Goal: Information Seeking & Learning: Learn about a topic

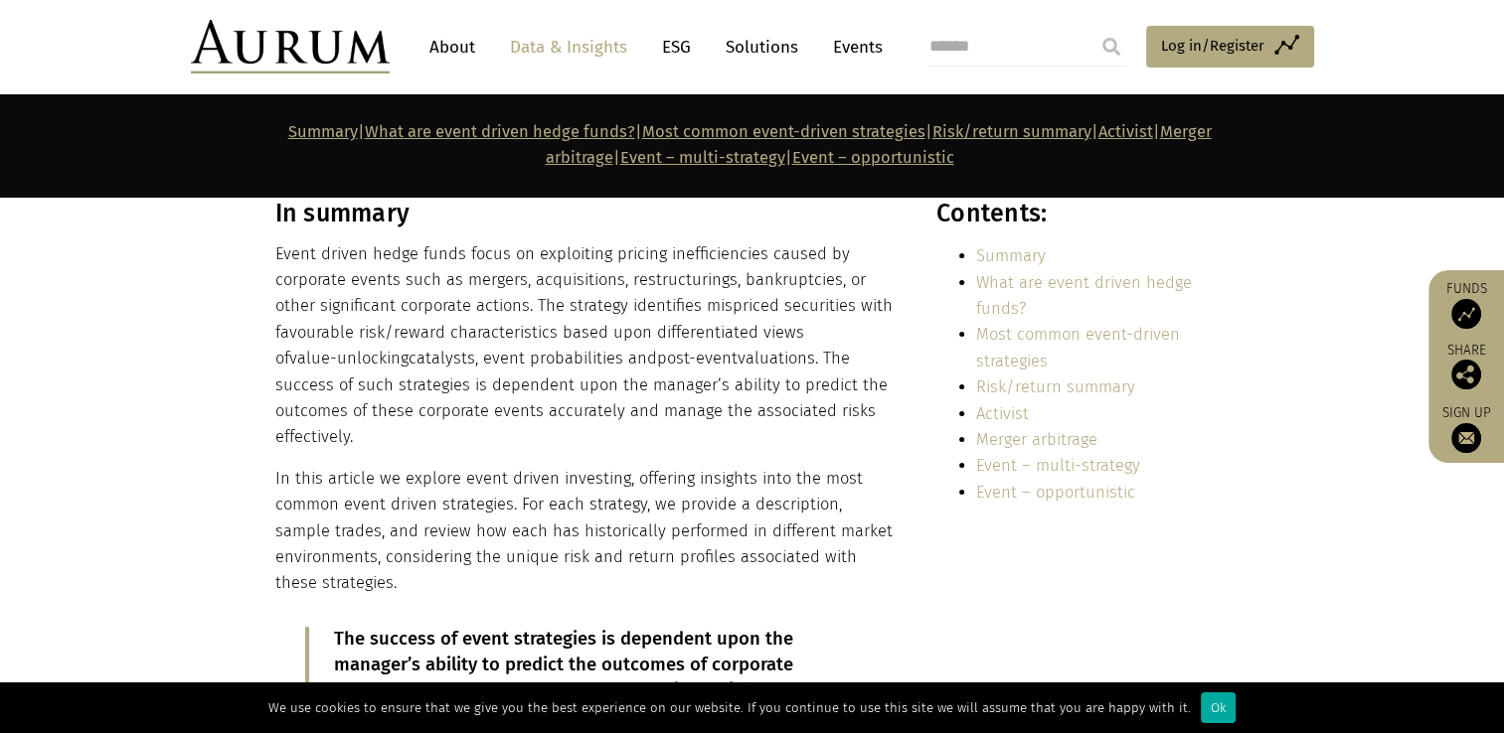
scroll to position [421, 0]
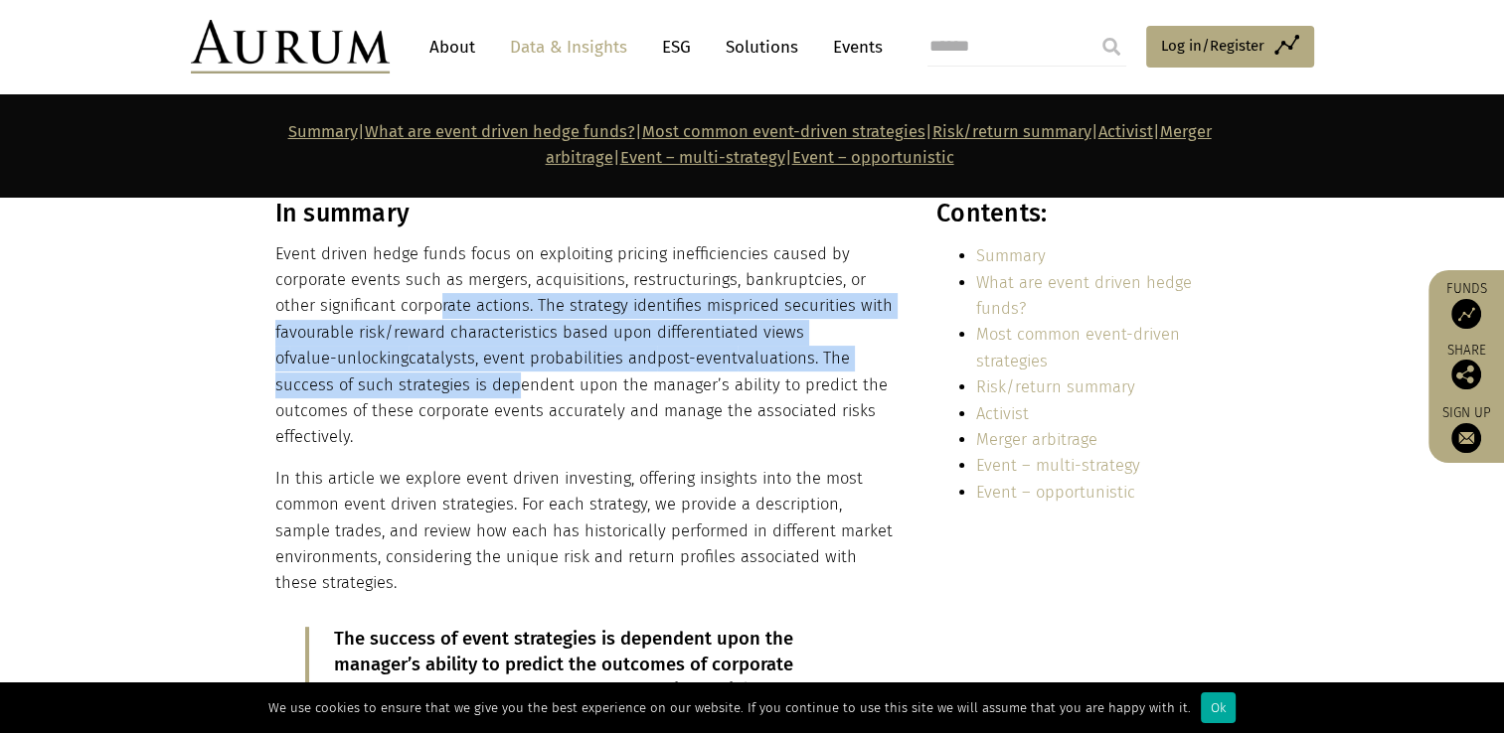
drag, startPoint x: 436, startPoint y: 294, endPoint x: 507, endPoint y: 379, distance: 110.1
click at [507, 379] on p "Event driven hedge funds focus on exploiting pricing inefficiencies caused by c…" at bounding box center [584, 346] width 618 height 210
drag, startPoint x: 507, startPoint y: 379, endPoint x: 388, endPoint y: 332, distance: 128.1
click at [388, 332] on p "Event driven hedge funds focus on exploiting pricing inefficiencies caused by c…" at bounding box center [584, 346] width 618 height 210
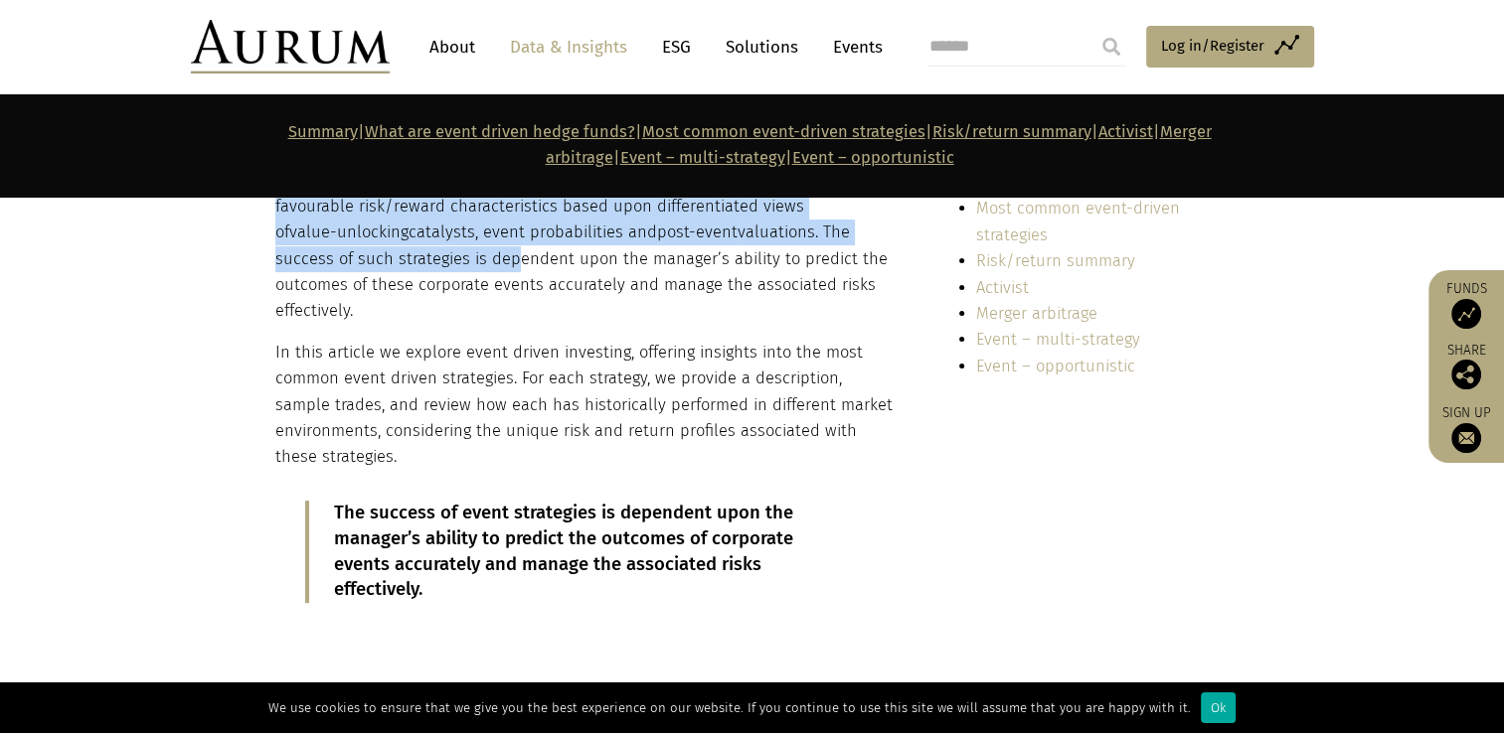
scroll to position [596, 0]
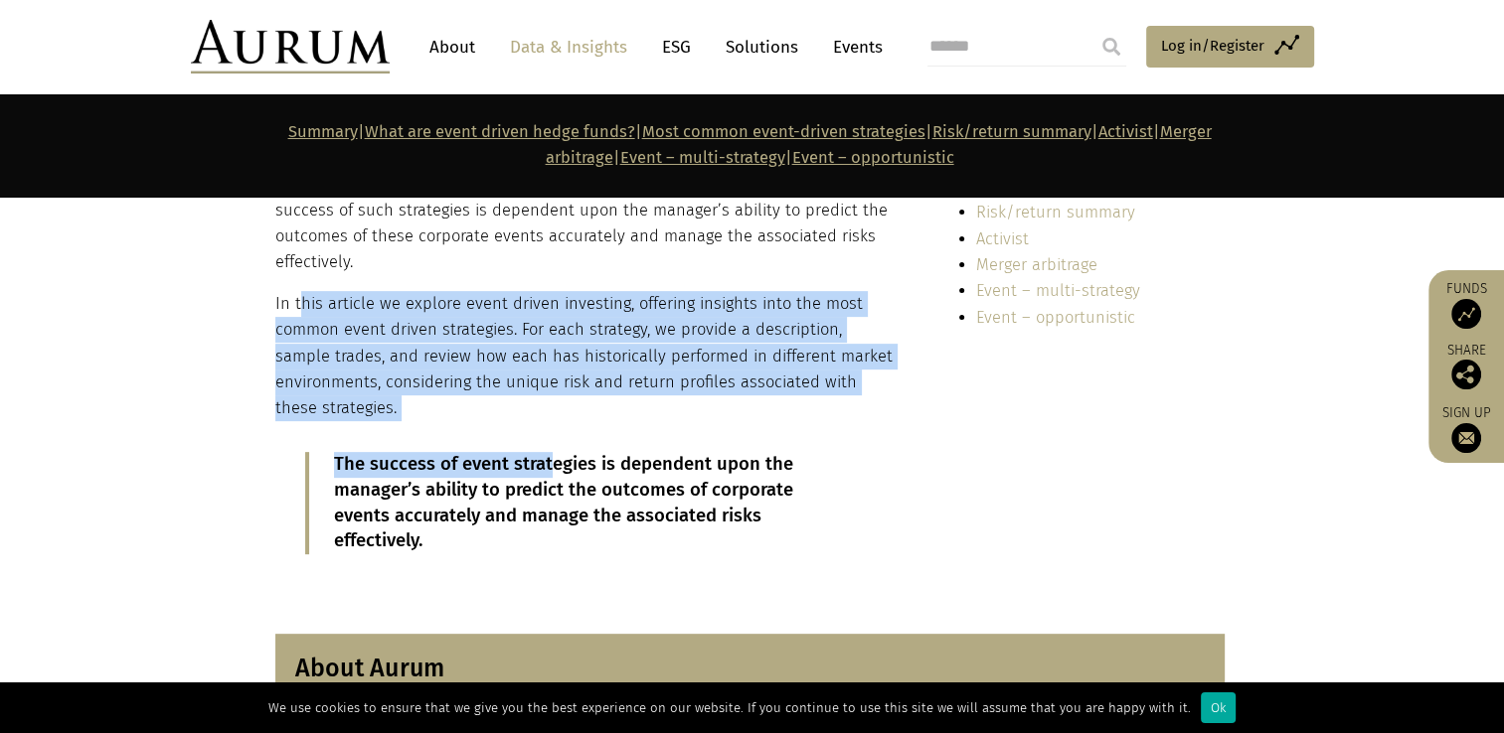
drag, startPoint x: 302, startPoint y: 300, endPoint x: 553, endPoint y: 450, distance: 291.9
click at [553, 450] on div "In summary Event driven hedge funds focus on exploiting pricing inefficiencies …" at bounding box center [584, 304] width 618 height 560
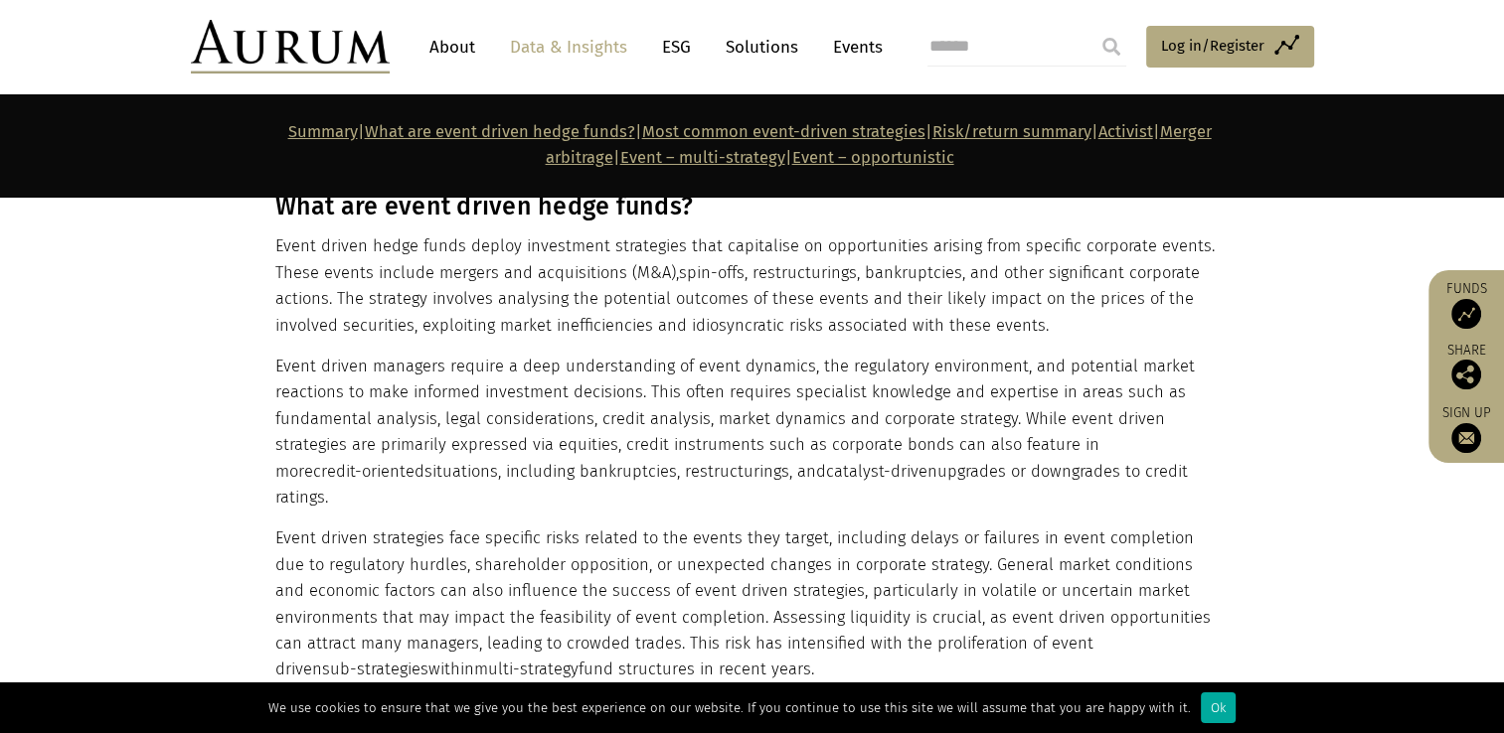
scroll to position [1461, 0]
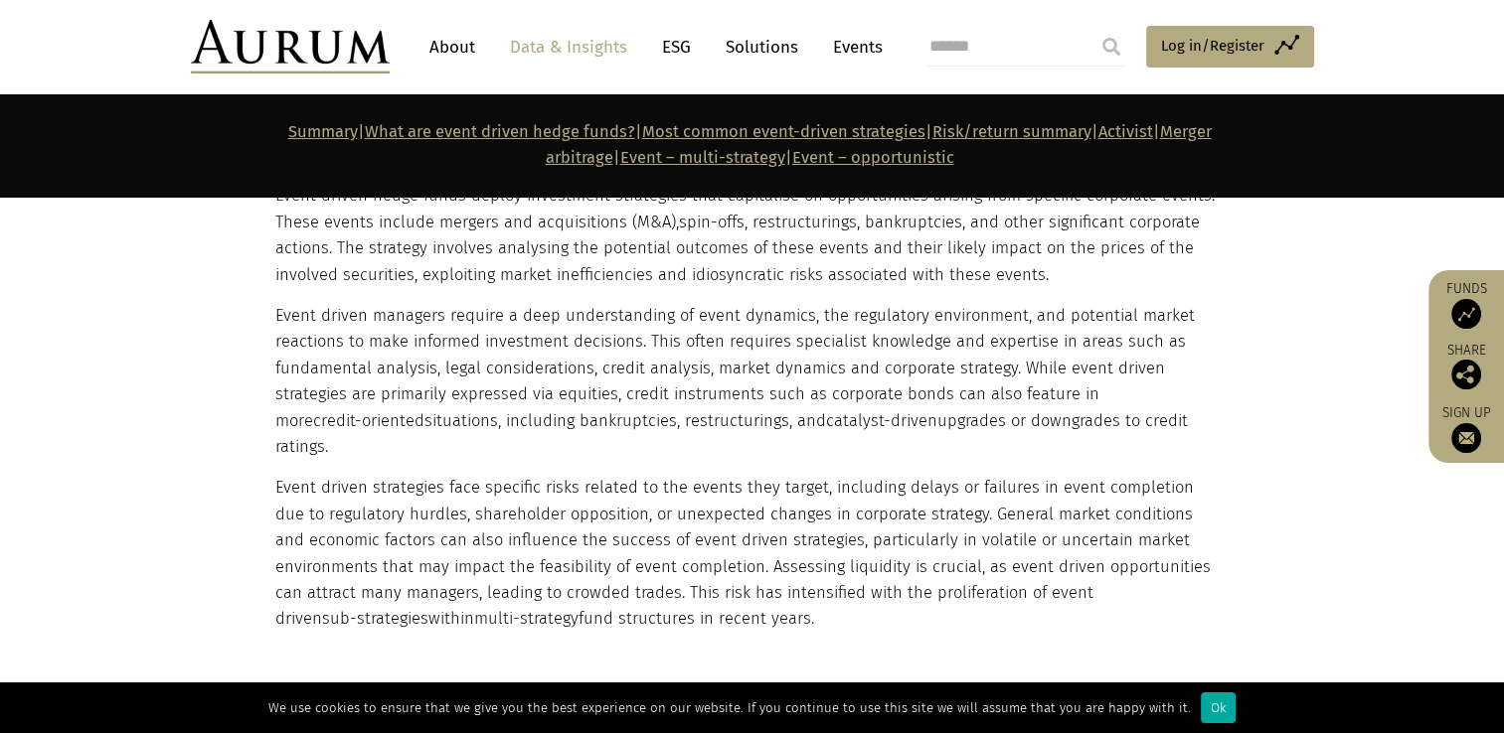
drag, startPoint x: 1010, startPoint y: 372, endPoint x: 712, endPoint y: 603, distance: 377.5
click at [712, 603] on div "What are event driven hedge funds? Event driven hedge funds deploy investment s…" at bounding box center [749, 387] width 949 height 492
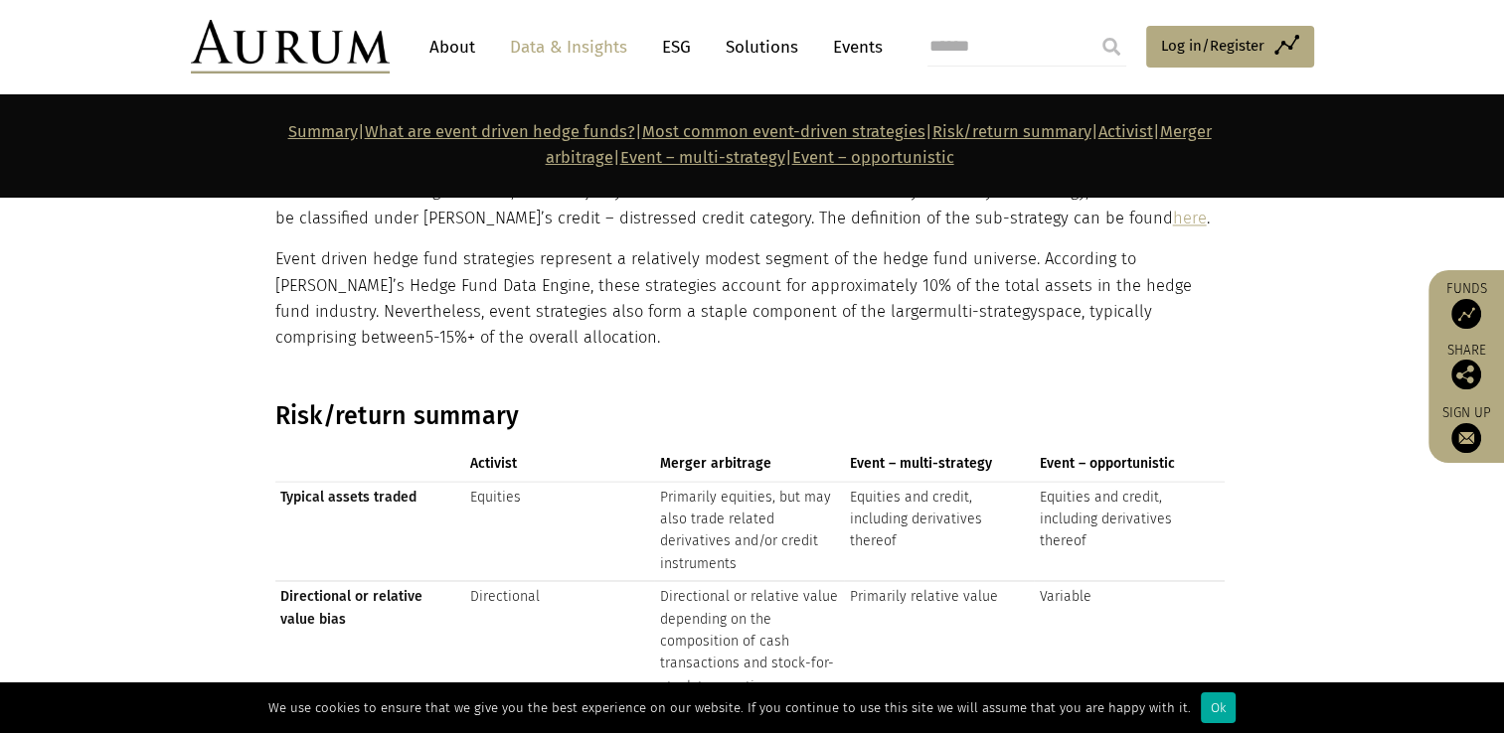
scroll to position [3078, 0]
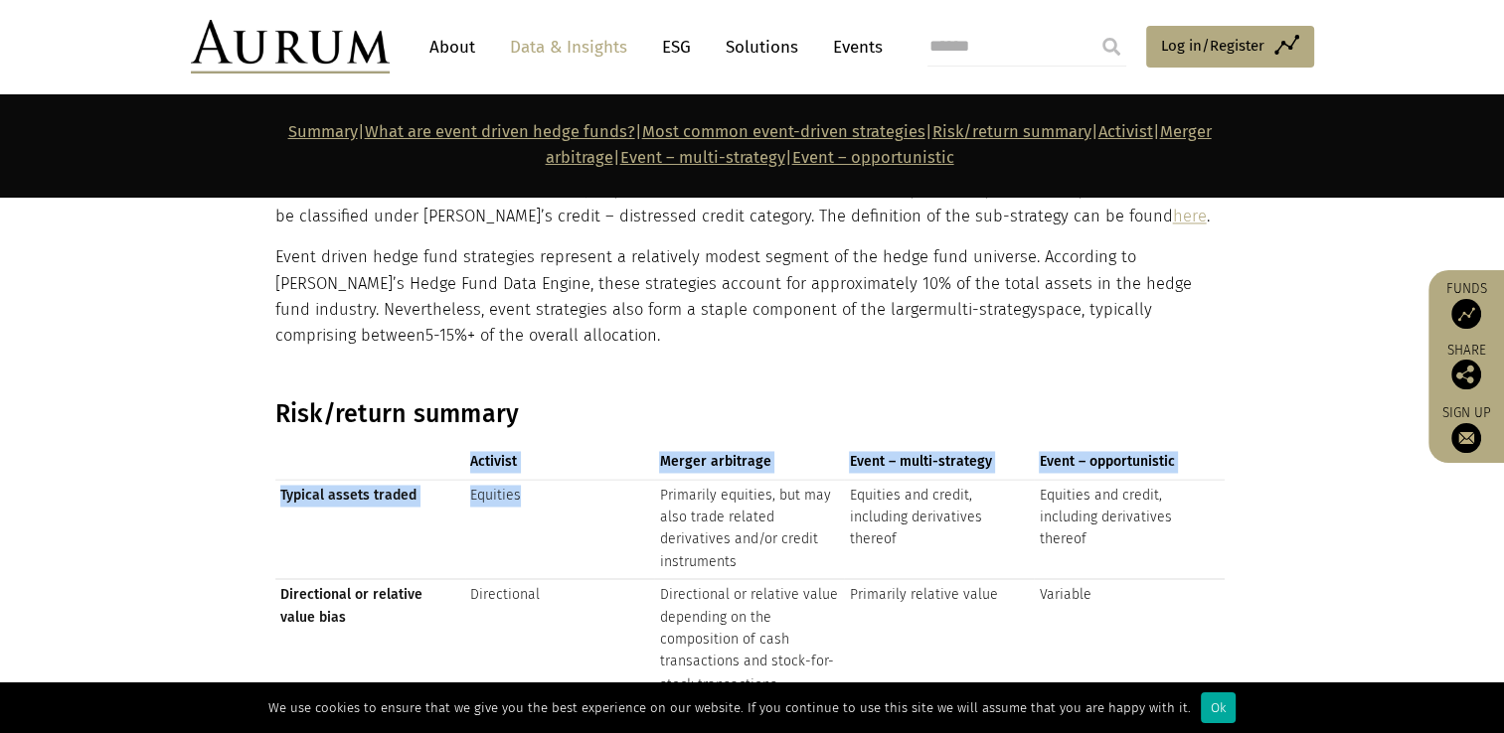
drag, startPoint x: 515, startPoint y: 415, endPoint x: 517, endPoint y: 491, distance: 75.6
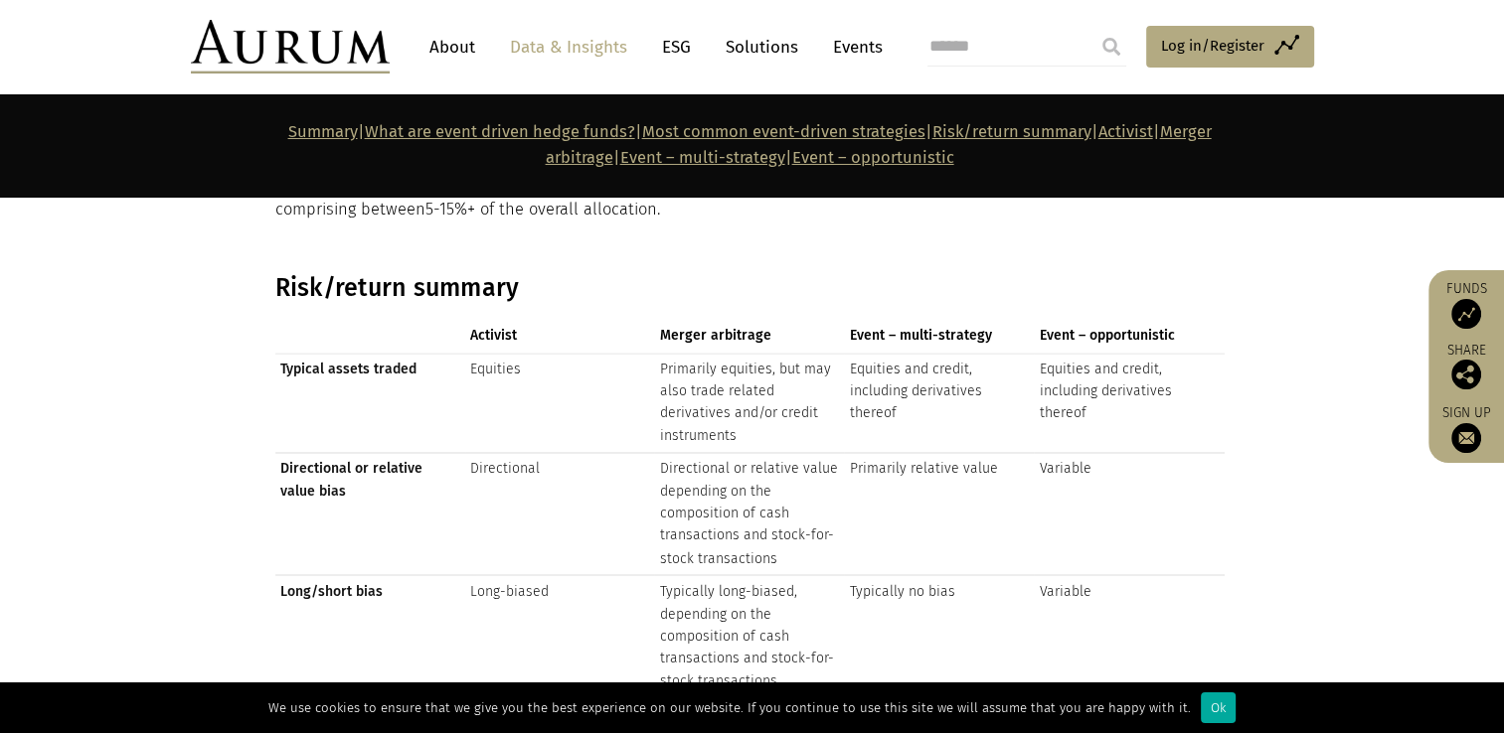
click at [445, 498] on td "Directional or relative value bias" at bounding box center [370, 514] width 190 height 122
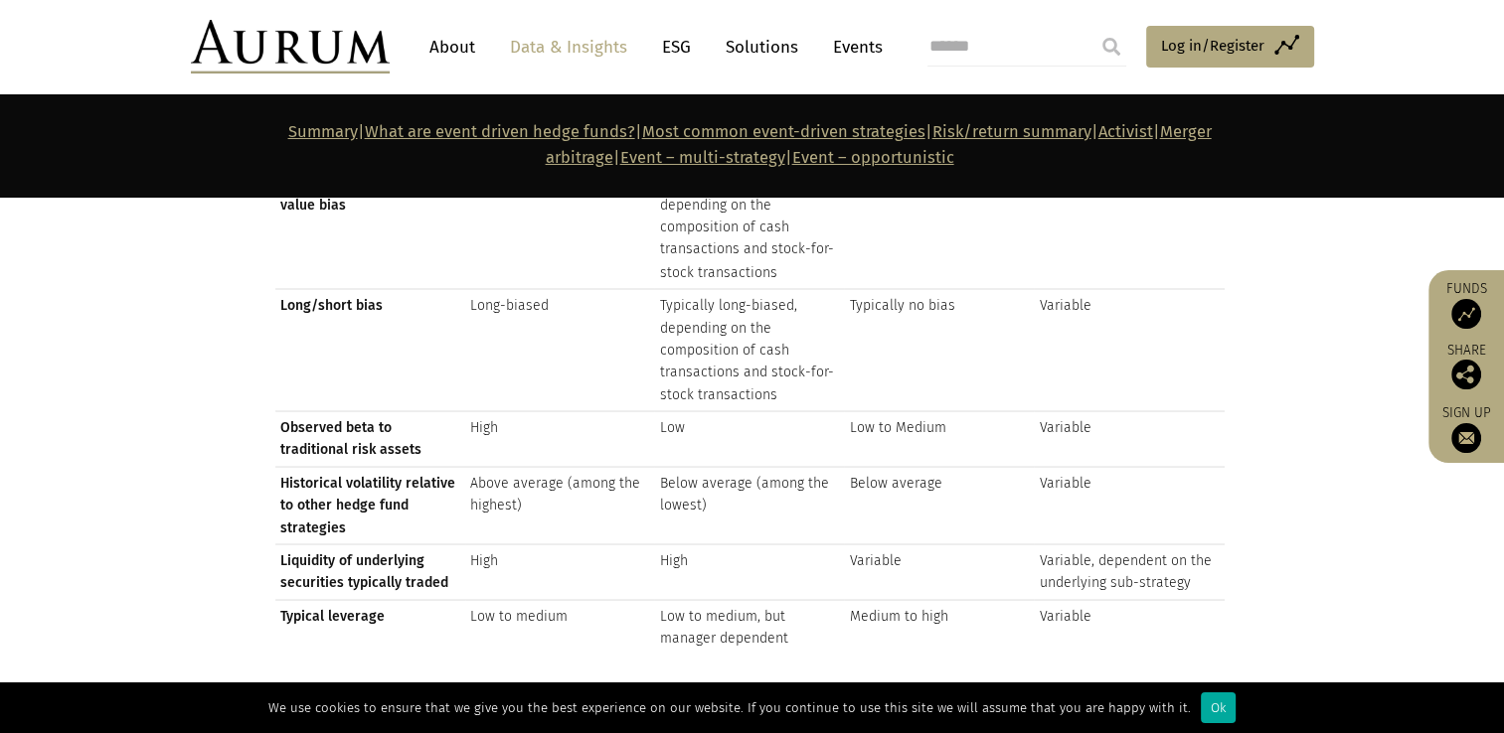
scroll to position [3546, 0]
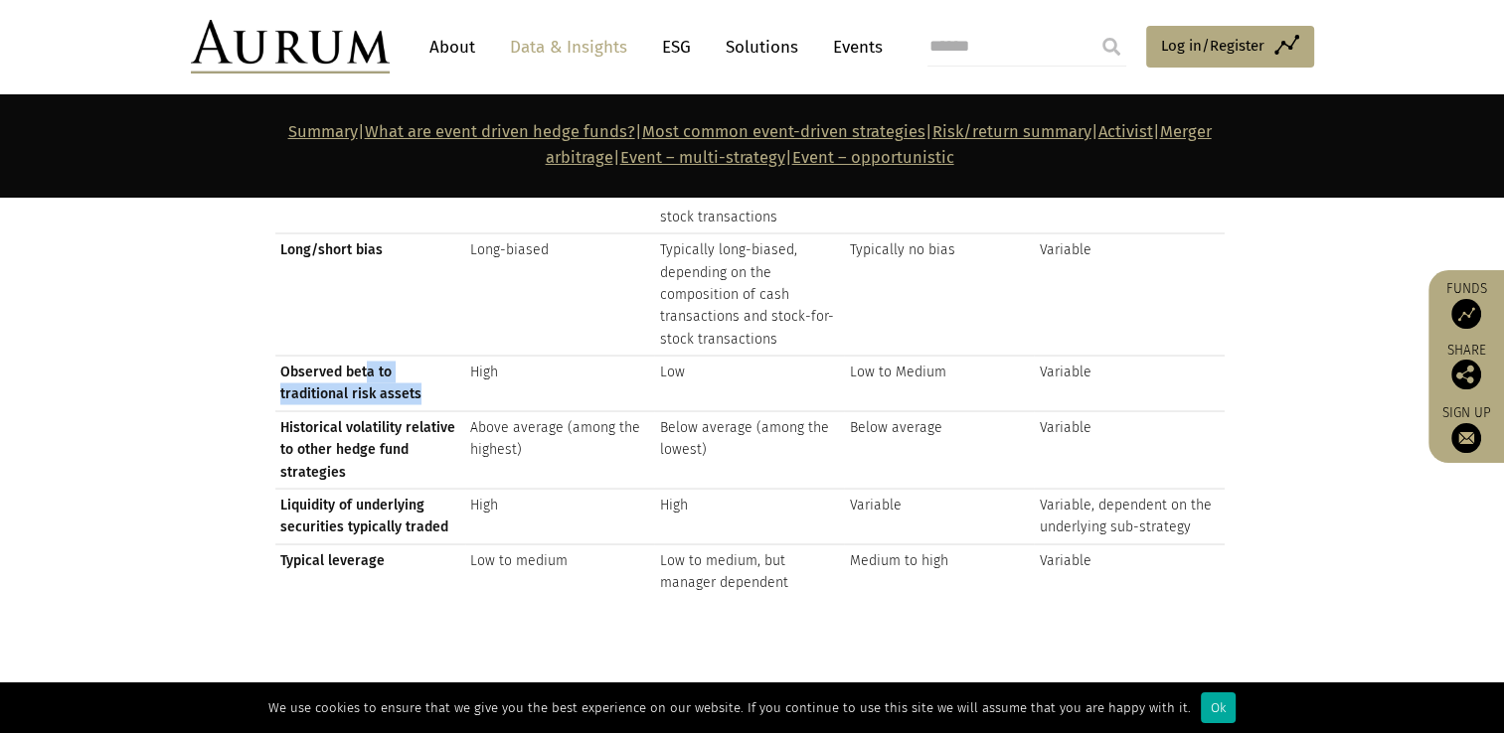
drag, startPoint x: 365, startPoint y: 349, endPoint x: 360, endPoint y: 375, distance: 26.3
click at [360, 375] on td "Observed beta to traditional risk assets" at bounding box center [370, 384] width 190 height 56
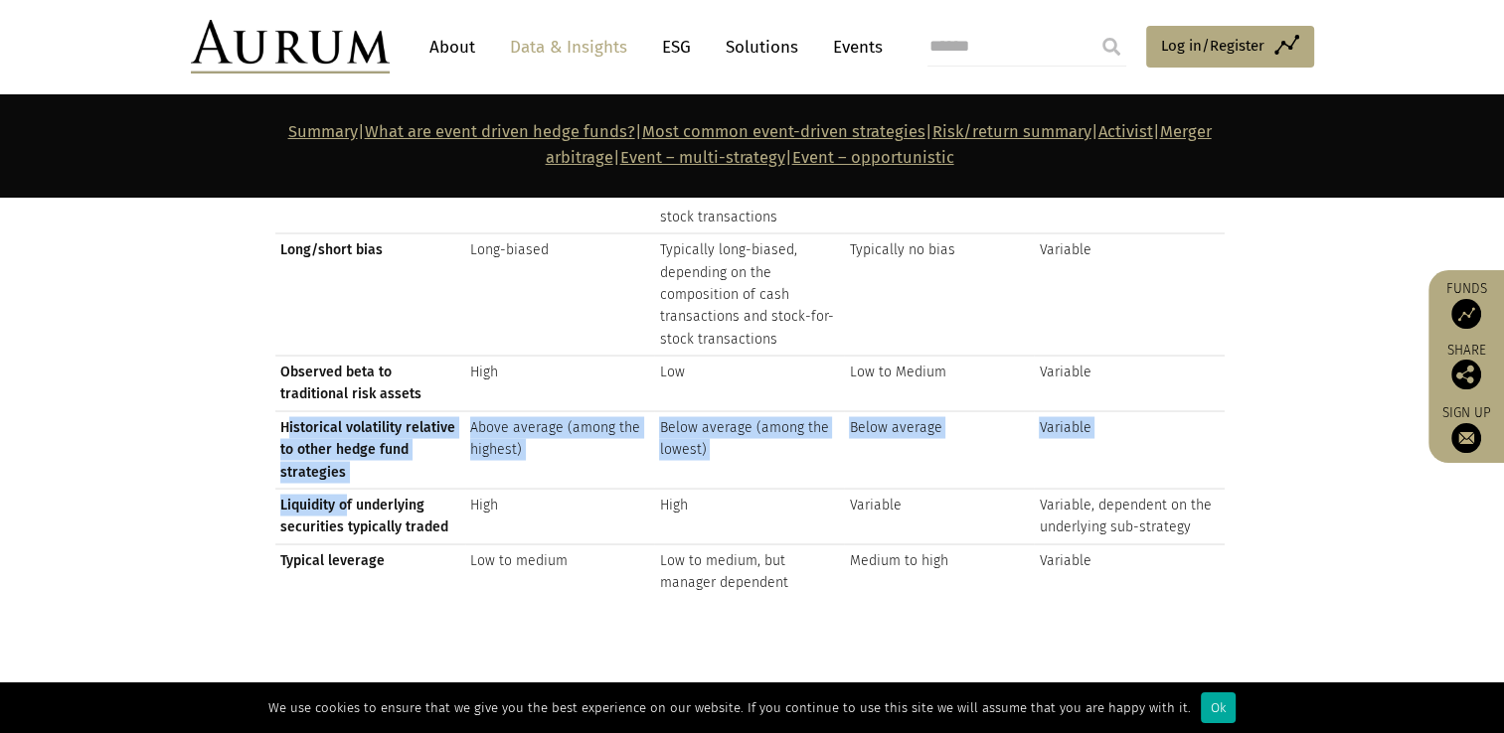
drag, startPoint x: 286, startPoint y: 397, endPoint x: 339, endPoint y: 466, distance: 87.3
click at [339, 466] on tbody "Typical assets traded Equities Primarily equities, but may also trade related d…" at bounding box center [749, 304] width 949 height 587
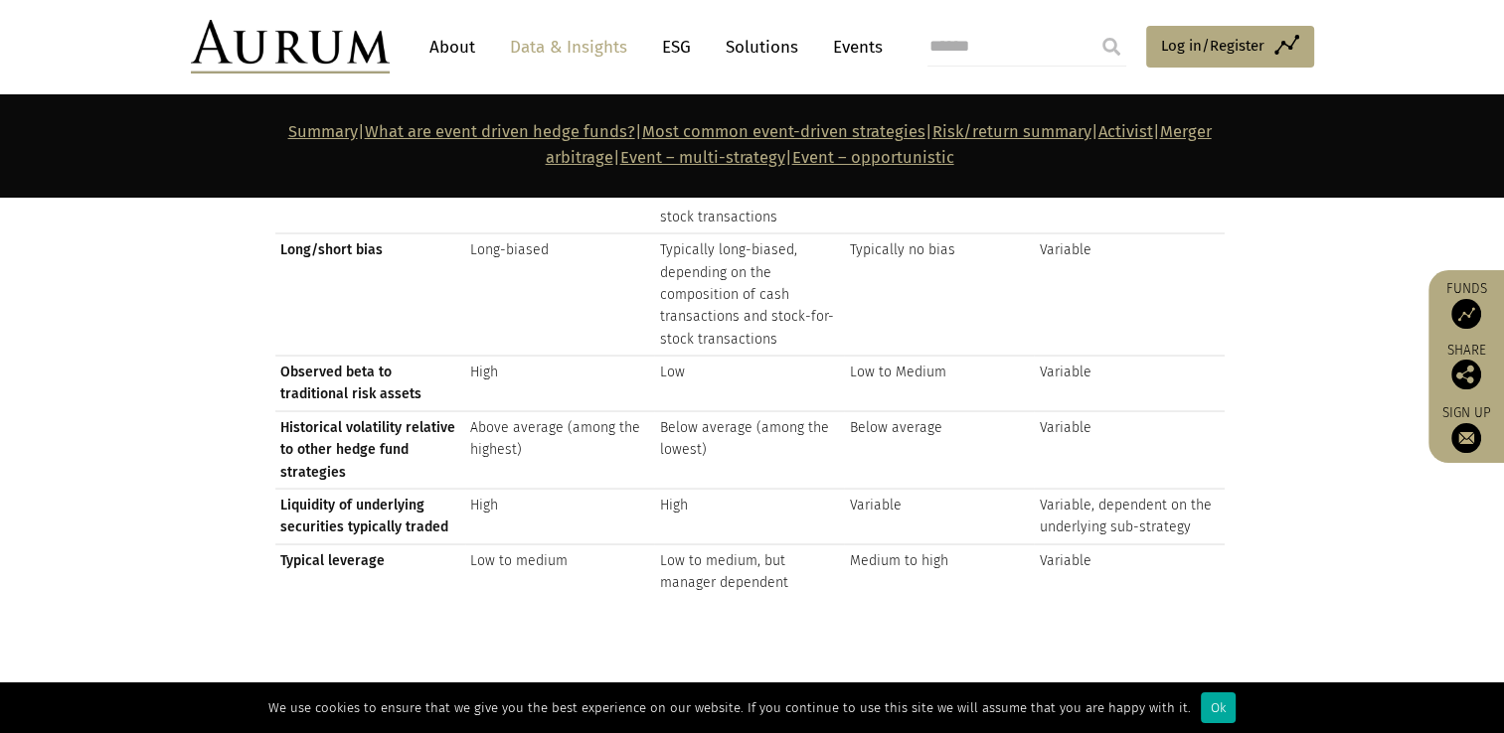
drag, startPoint x: 339, startPoint y: 466, endPoint x: 362, endPoint y: 547, distance: 83.7
click at [362, 547] on td "Typical leverage" at bounding box center [370, 571] width 190 height 55
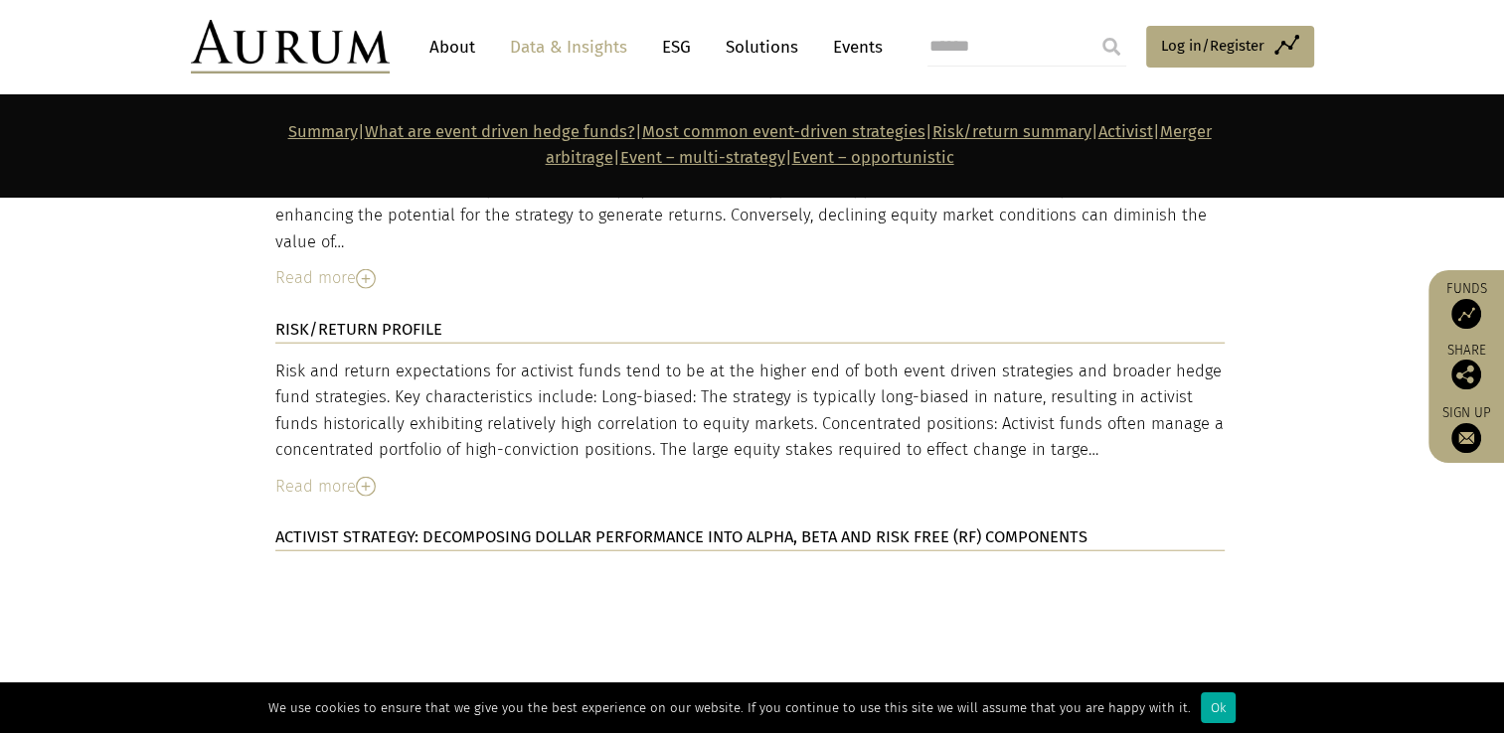
scroll to position [4824, 0]
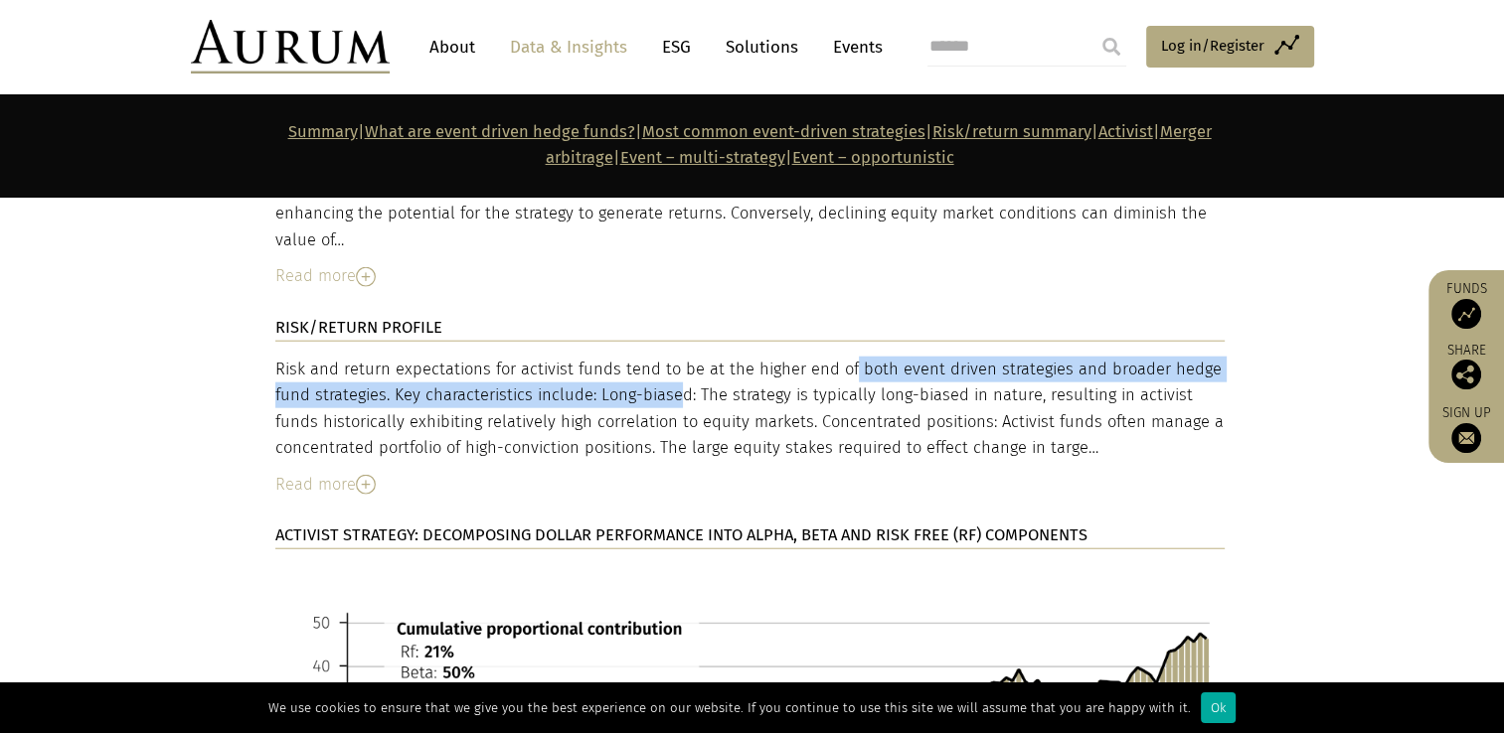
drag, startPoint x: 747, startPoint y: 264, endPoint x: 582, endPoint y: 280, distance: 165.7
click at [582, 357] on div "Risk and return expectations for activist funds tend to be at the higher end of…" at bounding box center [749, 409] width 949 height 105
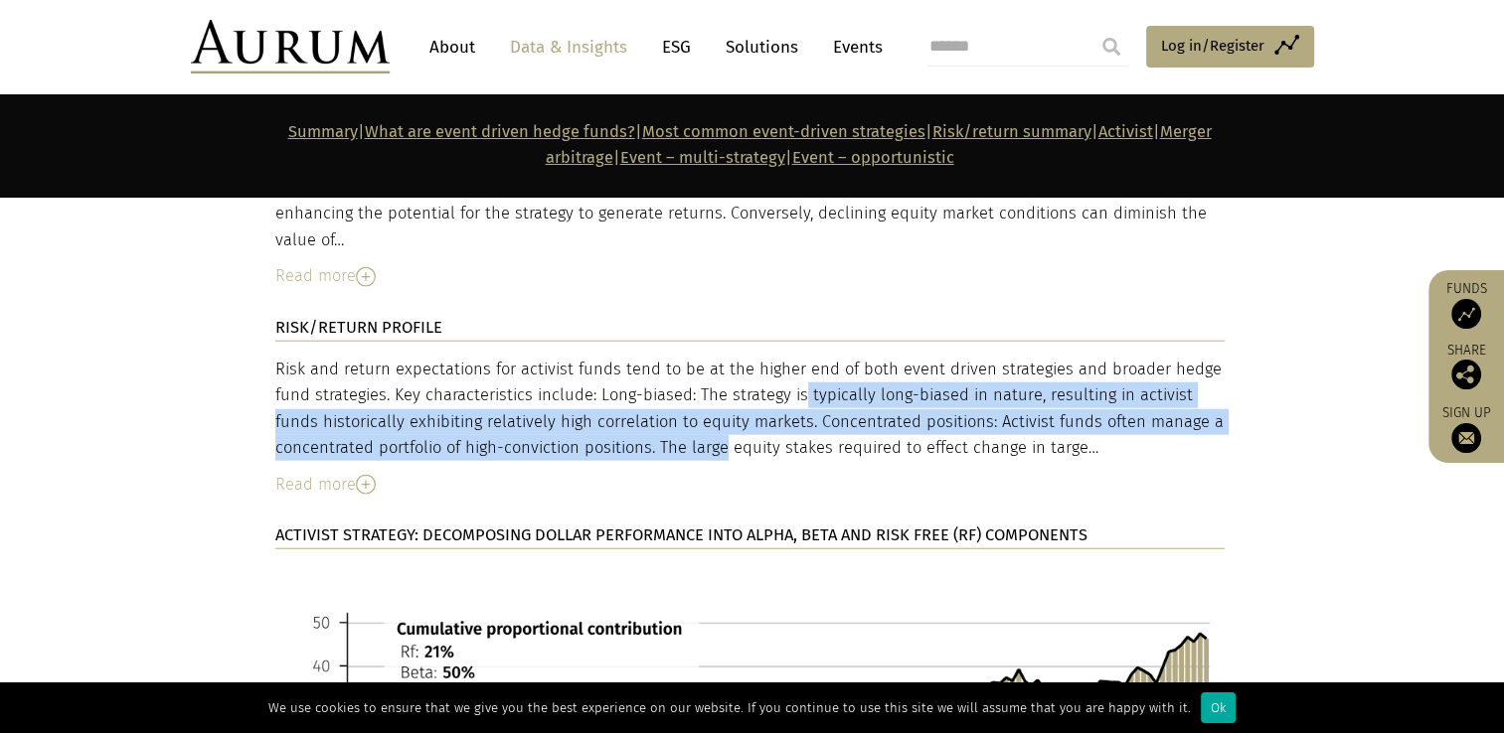
drag, startPoint x: 582, startPoint y: 280, endPoint x: 628, endPoint y: 331, distance: 68.3
click at [628, 357] on div "Risk and return expectations for activist funds tend to be at the higher end of…" at bounding box center [749, 409] width 949 height 105
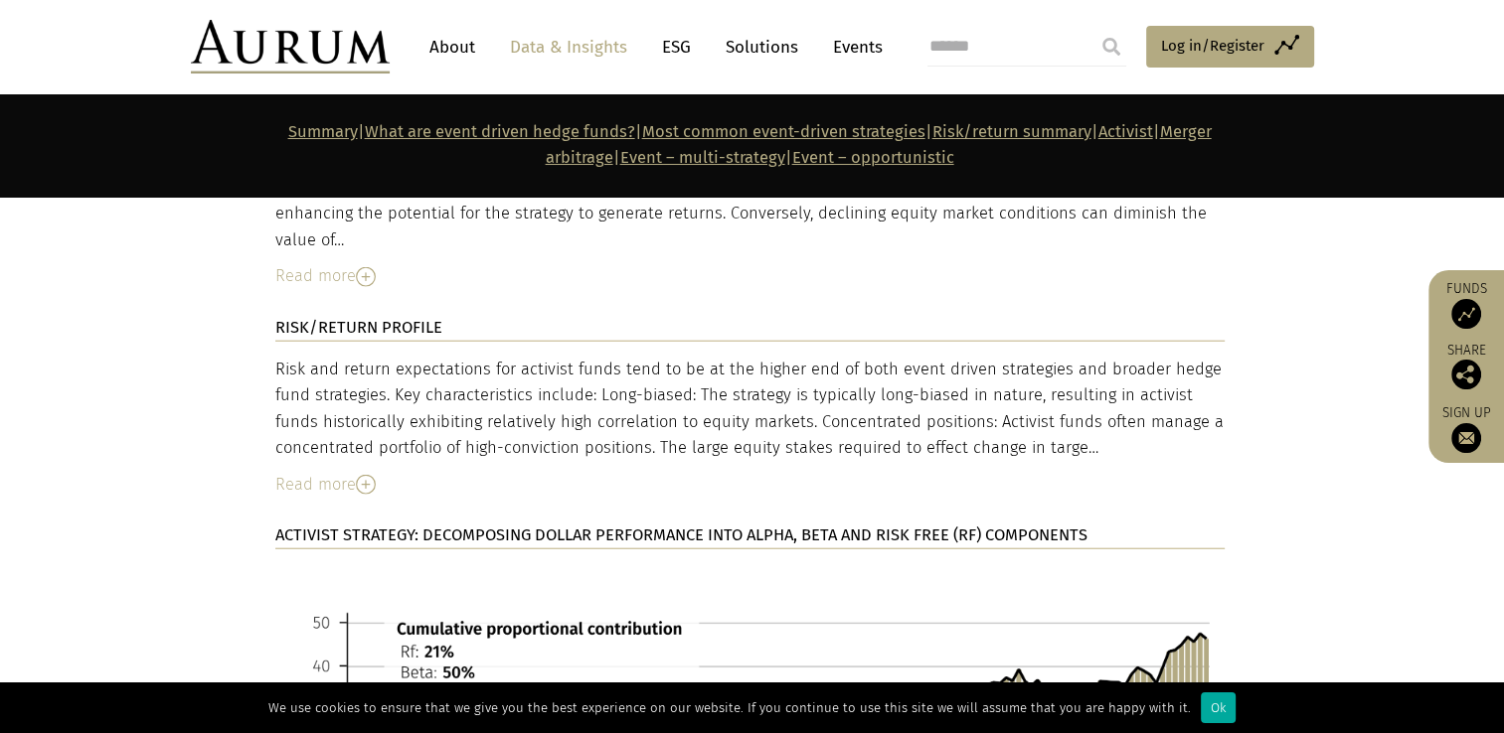
drag, startPoint x: 628, startPoint y: 331, endPoint x: 501, endPoint y: 387, distance: 138.8
click at [501, 472] on div "Read more" at bounding box center [749, 485] width 949 height 26
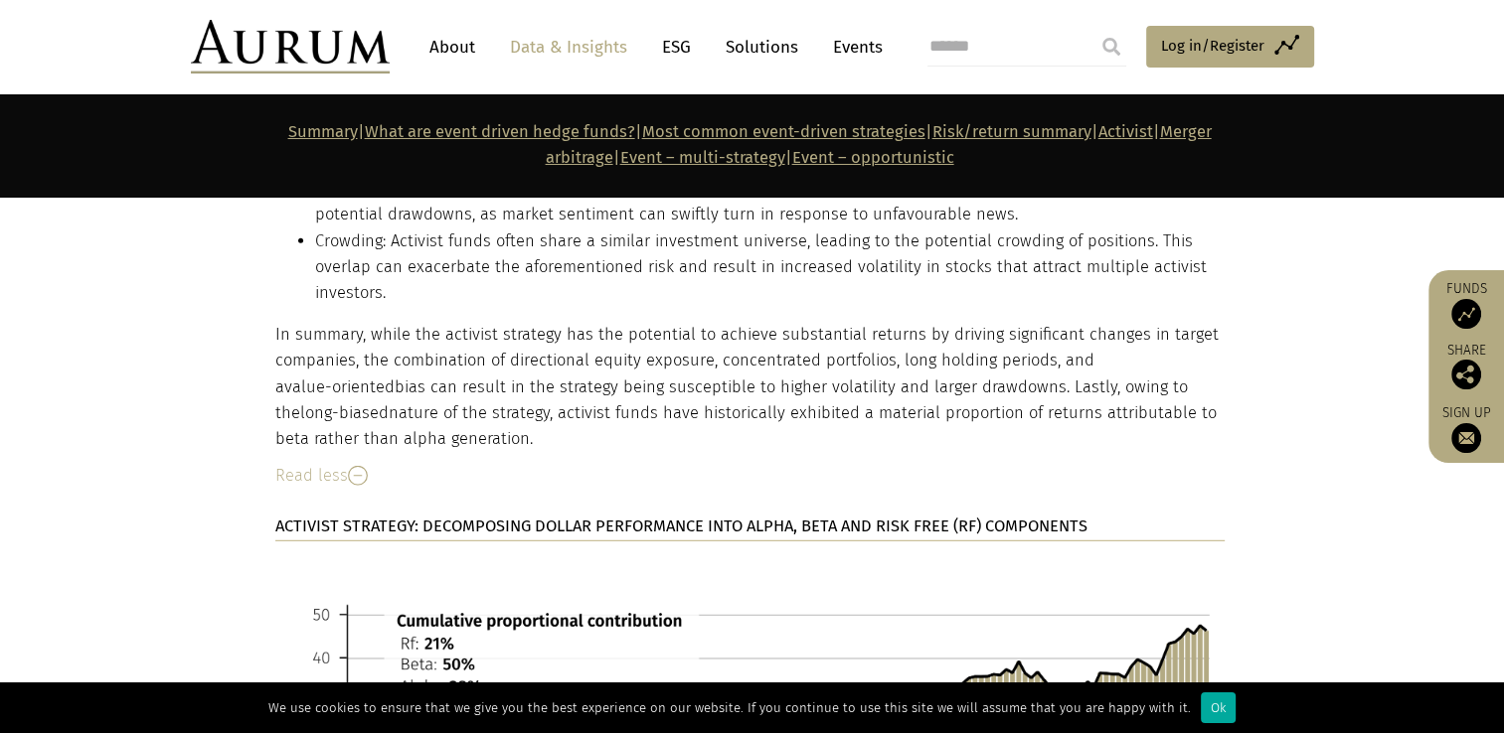
scroll to position [5230, 0]
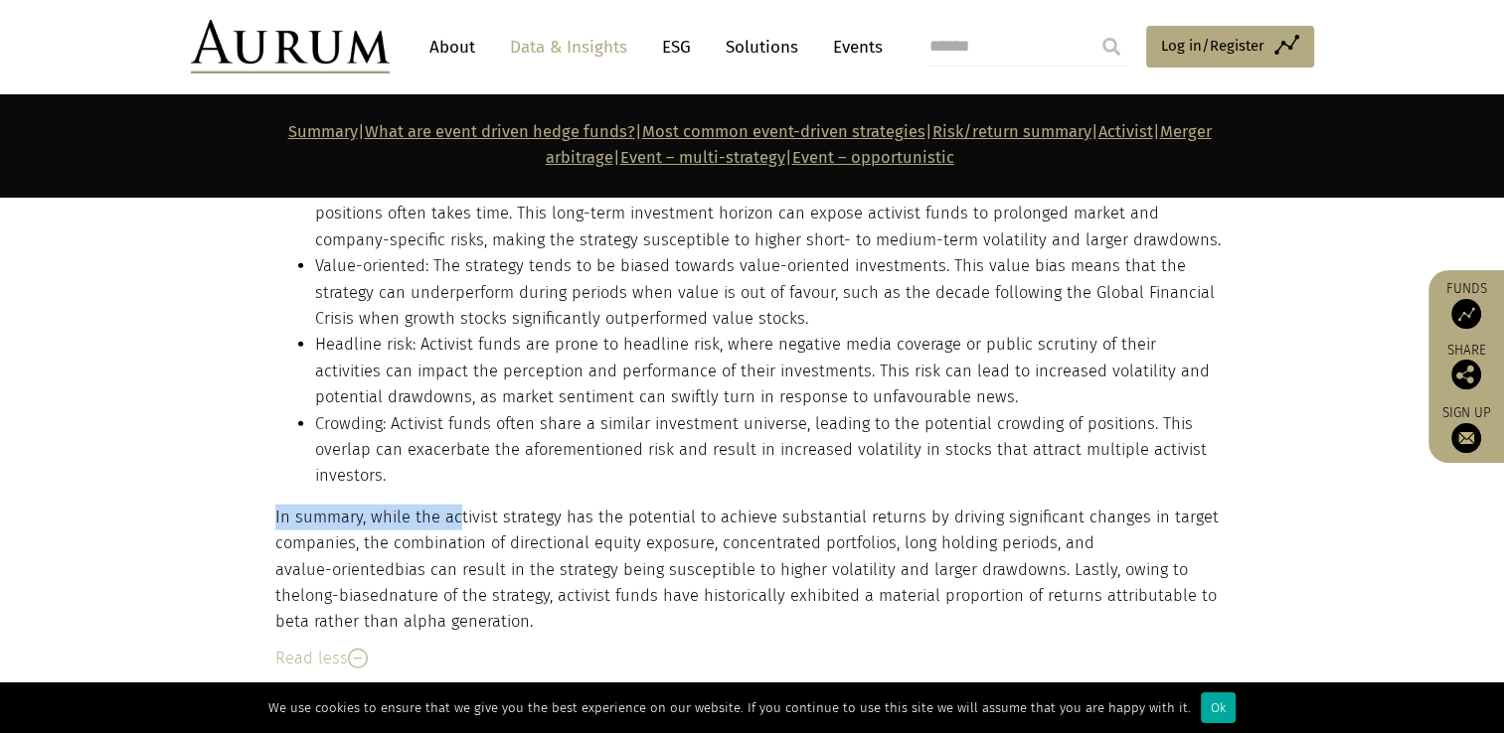
drag, startPoint x: 404, startPoint y: 376, endPoint x: 456, endPoint y: 407, distance: 60.7
click at [456, 407] on div "Risk and return expectations for activist funds tend to be at the higher end of…" at bounding box center [749, 293] width 949 height 686
drag, startPoint x: 456, startPoint y: 407, endPoint x: 394, endPoint y: 416, distance: 63.2
click at [394, 505] on p "In summary, while the activist strategy has the potential to achieve substantia…" at bounding box center [749, 570] width 949 height 131
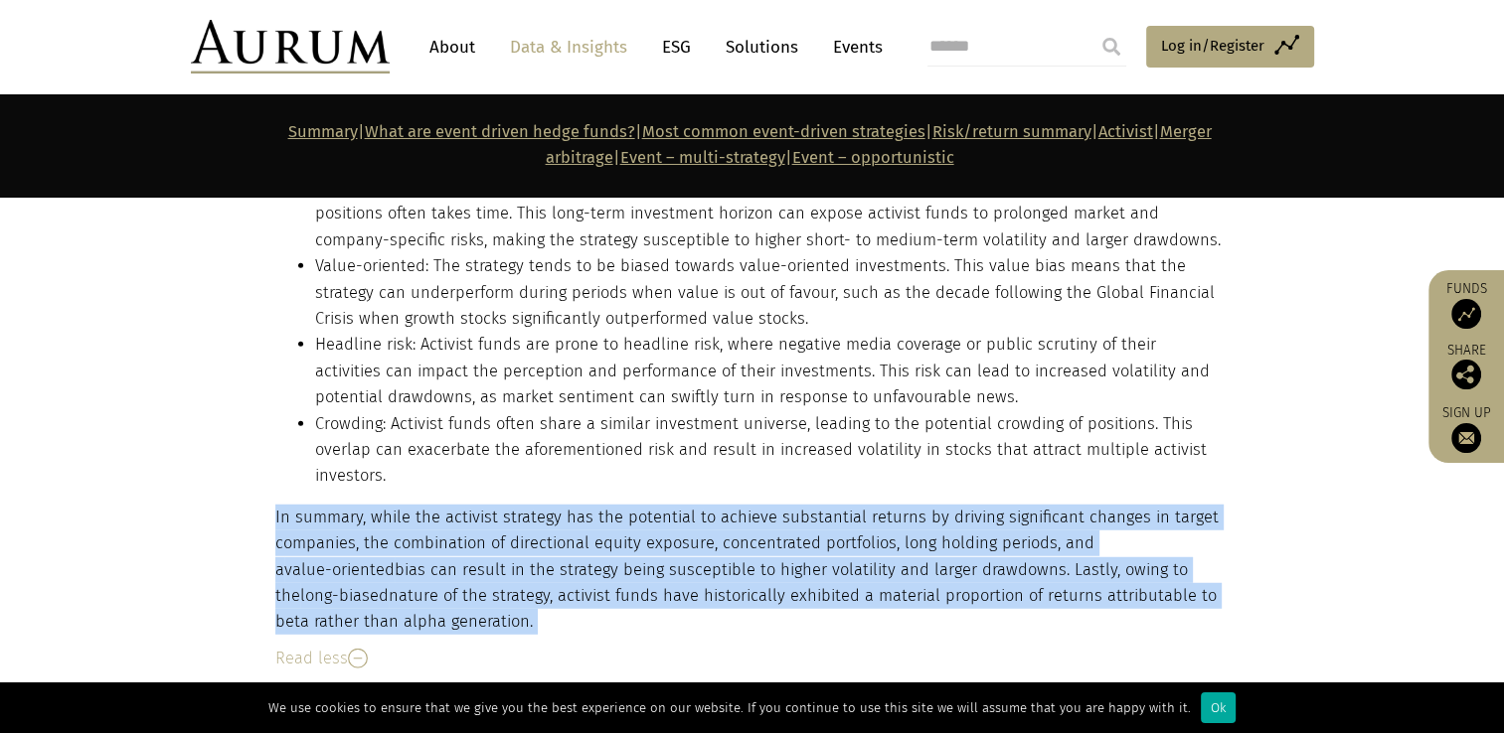
click at [394, 505] on p "In summary, while the activist strategy has the potential to achieve substantia…" at bounding box center [749, 570] width 949 height 131
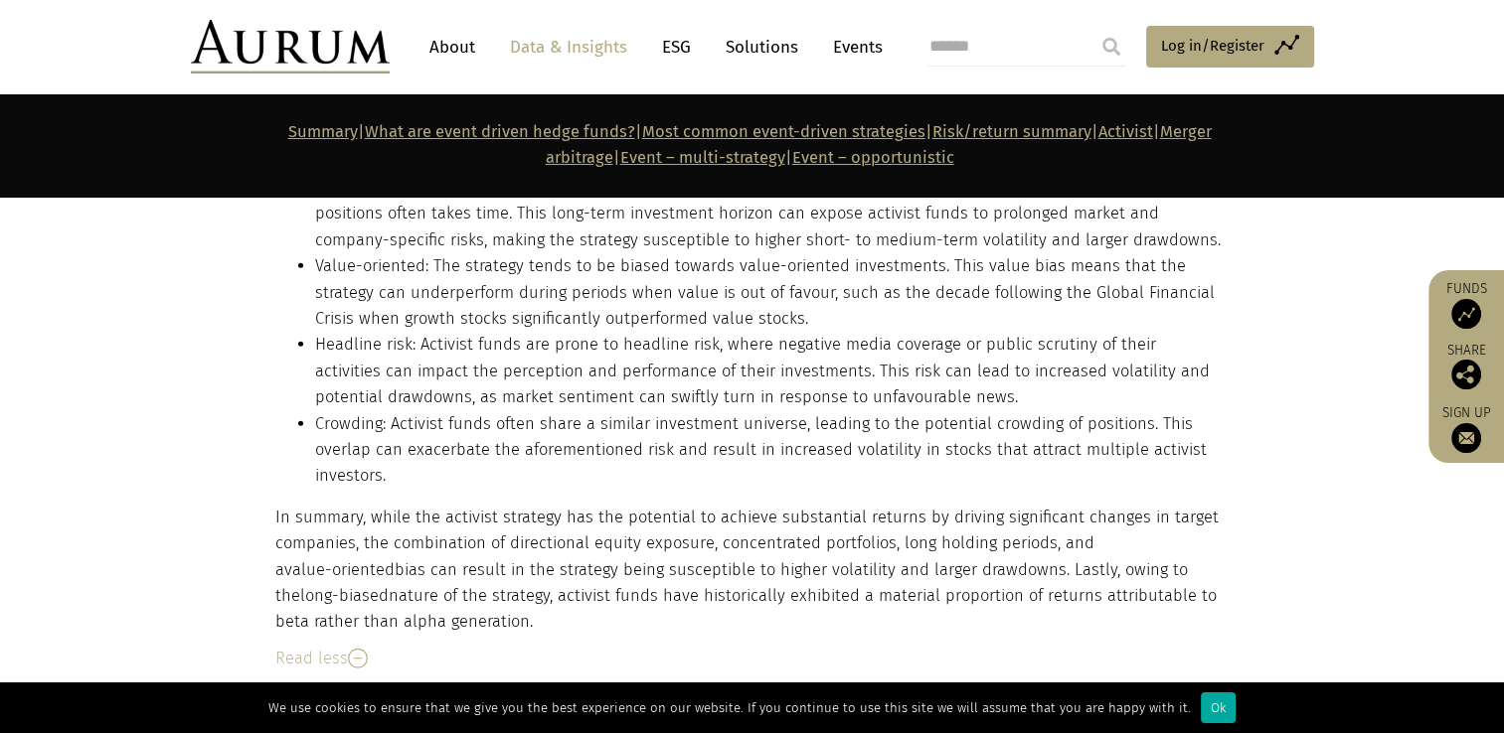
drag, startPoint x: 394, startPoint y: 416, endPoint x: 231, endPoint y: 392, distance: 164.9
click at [231, 392] on section "DESCRIPTION Activist hedge funds invest significant stakes in publicly traded c…" at bounding box center [752, 254] width 1504 height 2098
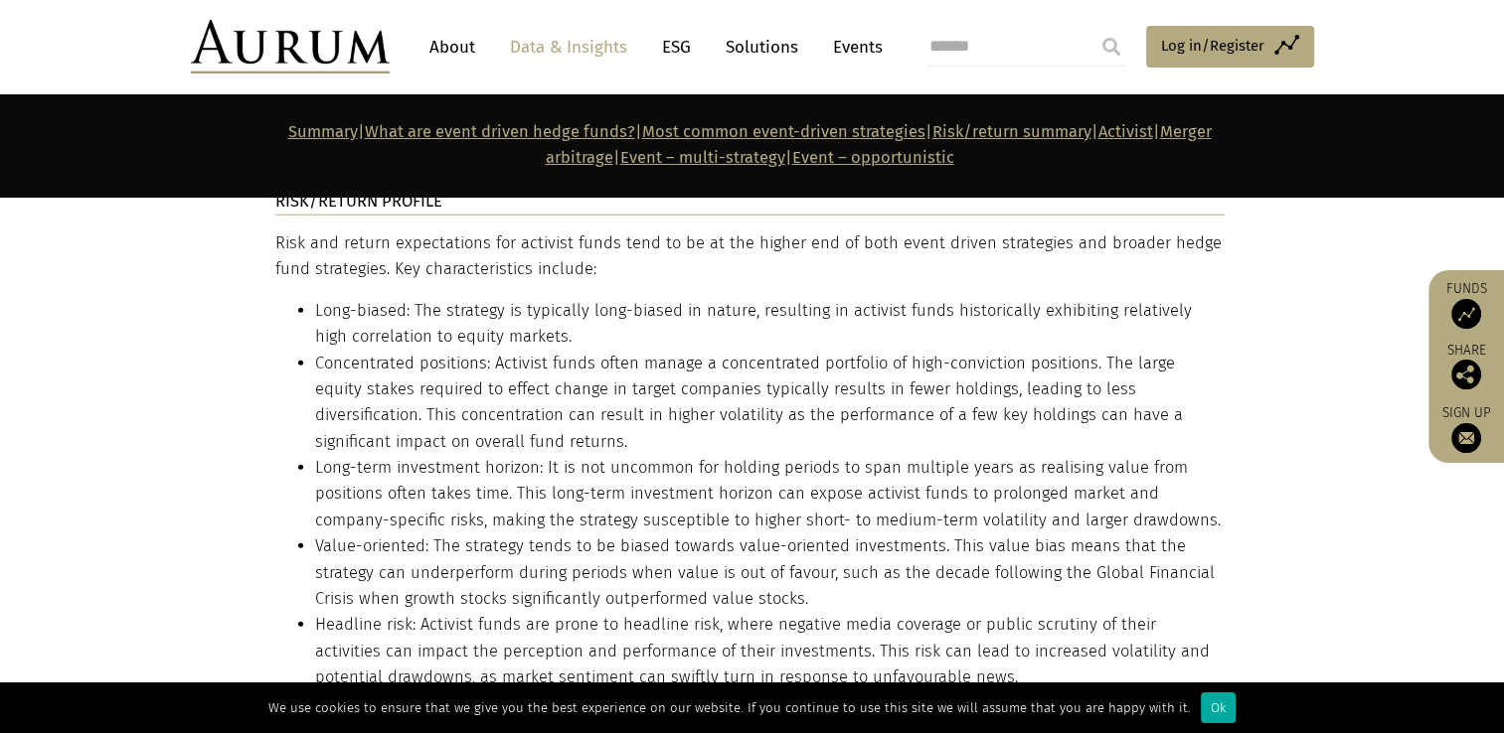
scroll to position [4882, 0]
